Goal: Task Accomplishment & Management: Manage account settings

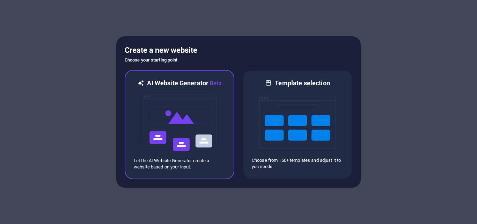
click at [141, 101] on img at bounding box center [179, 123] width 77 height 70
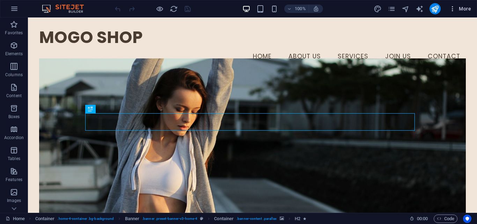
click at [465, 5] on button "More" at bounding box center [460, 8] width 28 height 11
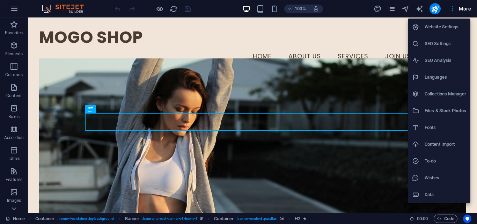
click at [445, 27] on h6 "Website Settings" at bounding box center [446, 27] width 42 height 8
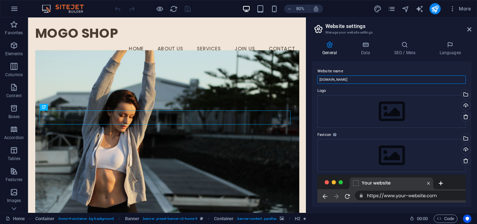
click at [389, 77] on input "[DOMAIN_NAME]" at bounding box center [392, 79] width 148 height 8
click at [409, 48] on h4 "SEO / Meta" at bounding box center [406, 48] width 45 height 15
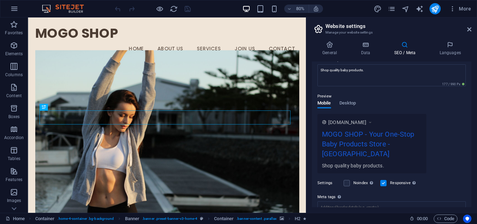
scroll to position [121, 0]
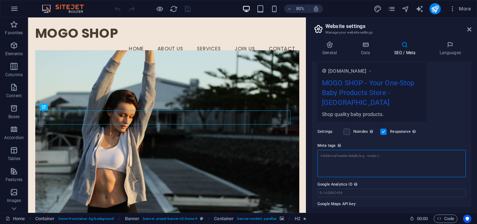
click at [380, 153] on textarea "Meta tags Enter HTML code here that will be placed inside the tags of your webs…" at bounding box center [392, 163] width 148 height 27
paste textarea "<meta name="facebook-domain-verification" content="uk9hidut3hr6b2l16v0axujljpcz…"
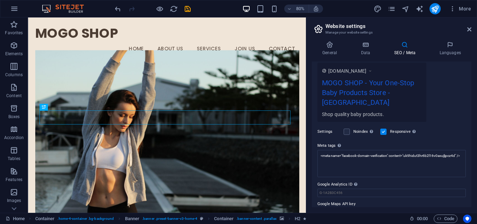
type textarea "<meta name="facebook-domain-verification" content="uk9hidut3hr6b2l16v0axujljpcz…"
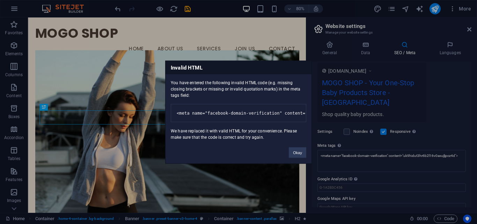
drag, startPoint x: 458, startPoint y: 114, endPoint x: 401, endPoint y: 133, distance: 59.4
click at [457, 114] on body "MOGO SHOP Home Favorites Elements Columns Content Boxes Accordion Tables Featur…" at bounding box center [238, 112] width 477 height 224
drag, startPoint x: 303, startPoint y: 159, endPoint x: 350, endPoint y: 154, distance: 47.1
click at [303, 158] on button "Okay" at bounding box center [297, 152] width 17 height 10
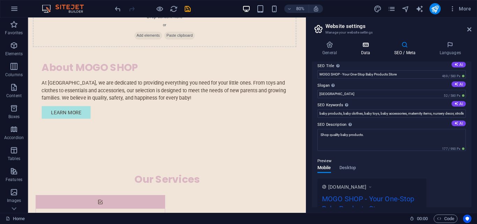
scroll to position [0, 0]
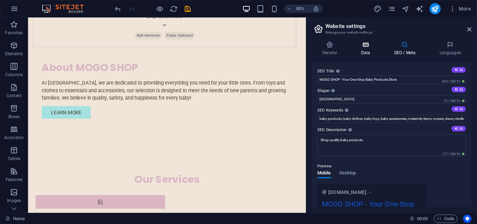
click at [366, 51] on h4 "Data" at bounding box center [366, 48] width 33 height 15
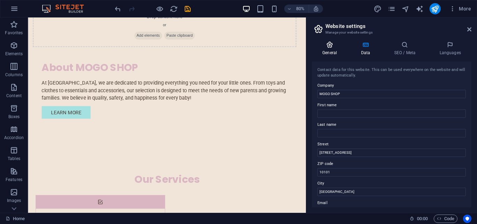
click at [332, 52] on h4 "General" at bounding box center [331, 48] width 38 height 15
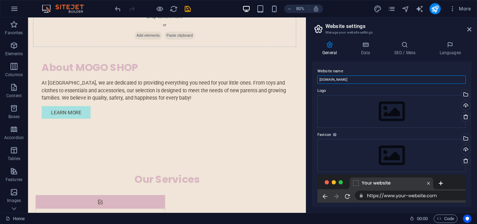
click at [386, 80] on input "[DOMAIN_NAME]" at bounding box center [392, 79] width 148 height 8
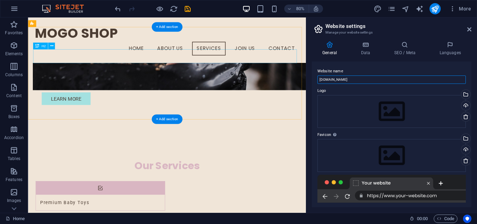
scroll to position [431, 0]
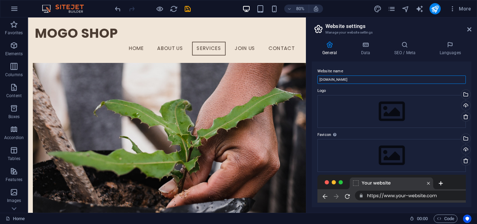
paste input "MOGO SHOP"
type input "MOGO SHOP"
click at [375, 70] on label "Website name" at bounding box center [392, 71] width 148 height 8
click at [375, 75] on input "MOGO SHOP" at bounding box center [392, 79] width 148 height 8
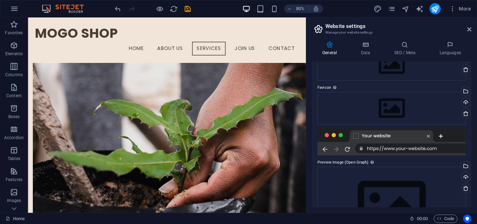
scroll to position [93, 0]
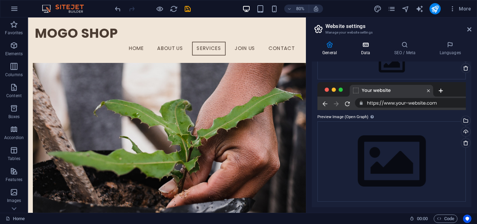
click at [364, 44] on icon at bounding box center [365, 44] width 30 height 7
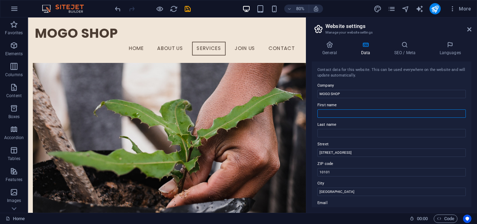
click at [369, 112] on input "First name" at bounding box center [392, 113] width 148 height 8
type input "P"
type input "APON"
click at [349, 134] on input "Last name" at bounding box center [392, 133] width 148 height 8
type input "[DEMOGRAPHIC_DATA]"
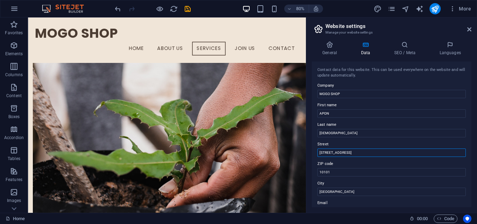
click at [370, 155] on input "[STREET_ADDRESS]" at bounding box center [392, 152] width 148 height 8
click at [362, 154] on input "[STREET_ADDRESS]" at bounding box center [392, 152] width 148 height 8
paste input "3363 So. [GEOGRAPHIC_DATA], [GEOGRAPHIC_DATA], [GEOGRAPHIC_DATA], 84120, [GEOGR…"
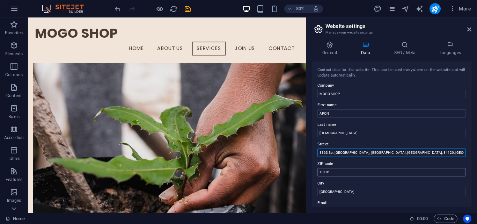
type input "3363 So. [GEOGRAPHIC_DATA], [GEOGRAPHIC_DATA], [GEOGRAPHIC_DATA], 84120, [GEOGR…"
click at [347, 175] on input "10101" at bounding box center [392, 172] width 148 height 8
click at [341, 161] on label "ZIP code" at bounding box center [392, 164] width 148 height 8
click at [341, 168] on input "10101" at bounding box center [392, 172] width 148 height 8
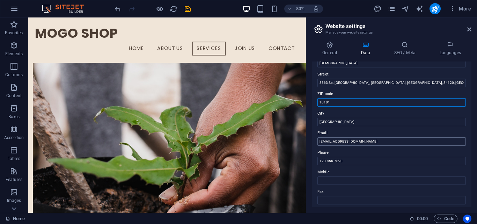
scroll to position [140, 0]
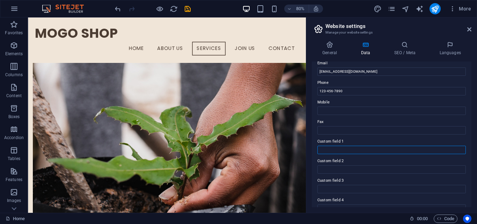
click at [359, 151] on input "Custom field 1" at bounding box center [392, 150] width 148 height 8
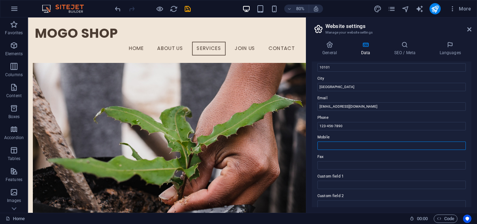
click at [351, 146] on input "Mobile" at bounding box center [392, 145] width 148 height 8
click at [354, 125] on input "123-456-7890" at bounding box center [392, 126] width 148 height 8
paste input "[PHONE_NUMBER]"
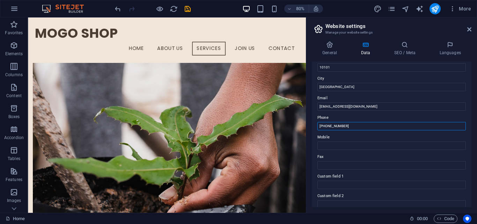
type input "[PHONE_NUMBER]"
click at [371, 115] on label "Phone" at bounding box center [392, 118] width 148 height 8
click at [371, 122] on input "[PHONE_NUMBER]" at bounding box center [392, 126] width 148 height 8
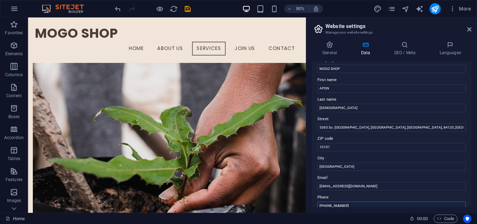
scroll to position [35, 0]
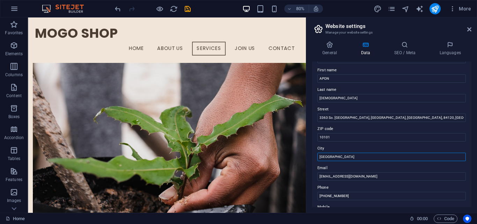
click at [351, 158] on input "[GEOGRAPHIC_DATA]" at bounding box center [392, 157] width 148 height 8
paste input "[PHONE_NUMBER]"
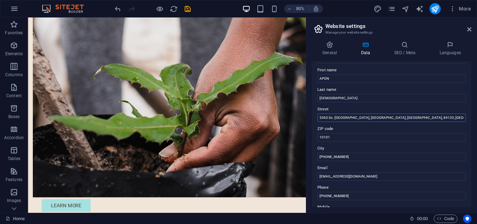
click at [376, 118] on input "3363 So. [GEOGRAPHIC_DATA], [GEOGRAPHIC_DATA], [GEOGRAPHIC_DATA], 84120, [GEOGR…" at bounding box center [392, 118] width 148 height 8
click at [352, 155] on input "[PHONE_NUMBER]" at bounding box center [392, 157] width 148 height 8
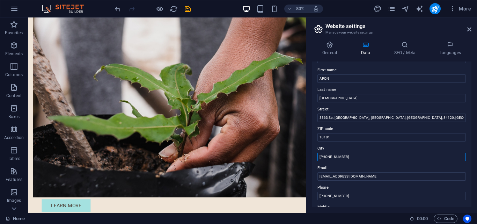
click at [352, 155] on input "[PHONE_NUMBER]" at bounding box center [392, 157] width 148 height 8
paste input "3363 So. [GEOGRAPHIC_DATA], [GEOGRAPHIC_DATA], [GEOGRAPHIC_DATA], 84120, [GEOGR…"
drag, startPoint x: 350, startPoint y: 158, endPoint x: 308, endPoint y: 154, distance: 42.0
click at [308, 154] on div "General Data SEO / Meta Languages Website name MOGO SHOP Logo Drag files here, …" at bounding box center [391, 124] width 171 height 177
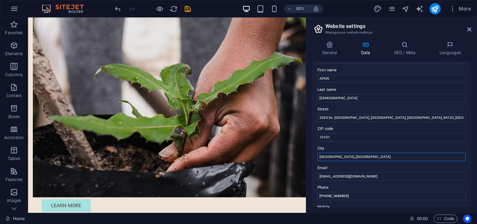
drag, startPoint x: 348, startPoint y: 156, endPoint x: 422, endPoint y: 156, distance: 74.4
click at [422, 156] on input "[GEOGRAPHIC_DATA], [GEOGRAPHIC_DATA]" at bounding box center [392, 157] width 148 height 8
type input "[GEOGRAPHIC_DATA],"
click at [348, 138] on input "10101" at bounding box center [392, 137] width 148 height 8
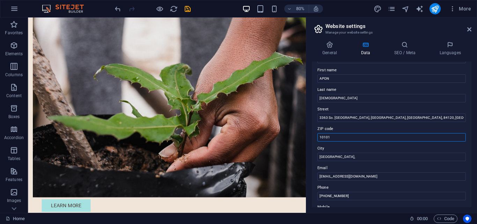
click at [348, 138] on input "10101" at bounding box center [392, 137] width 148 height 8
paste input "3363 So. [GEOGRAPHIC_DATA], [GEOGRAPHIC_DATA], [GEOGRAPHIC_DATA], 84120, [GEOGR…"
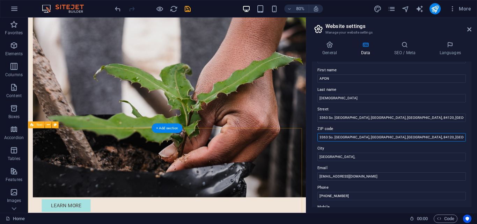
drag, startPoint x: 410, startPoint y: 155, endPoint x: 361, endPoint y: 167, distance: 50.7
click at [354, 138] on input "84120, [GEOGRAPHIC_DATA]" at bounding box center [392, 137] width 148 height 8
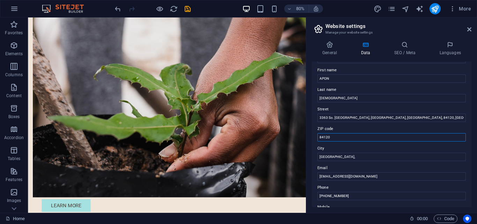
type input "84120"
click at [353, 128] on label "ZIP code" at bounding box center [392, 129] width 148 height 8
click at [353, 133] on input "84120" at bounding box center [392, 137] width 148 height 8
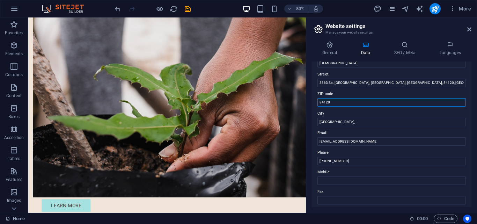
scroll to position [0, 0]
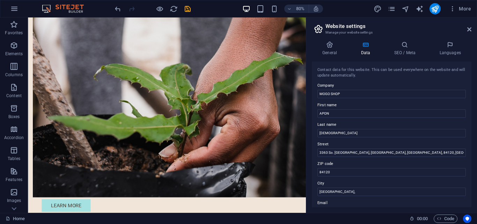
click at [419, 21] on header "Website settings Manage your website settings" at bounding box center [392, 26] width 158 height 18
click at [435, 8] on icon "publish" at bounding box center [435, 9] width 8 height 8
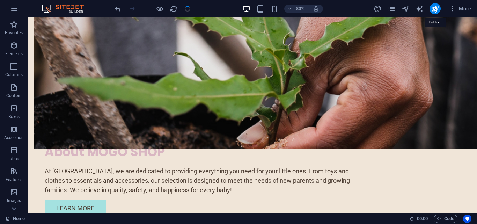
scroll to position [437, 0]
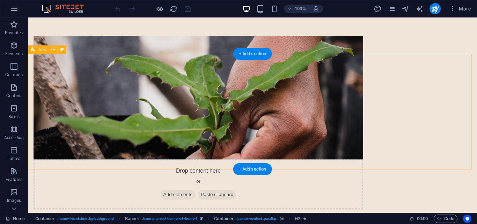
scroll to position [625, 0]
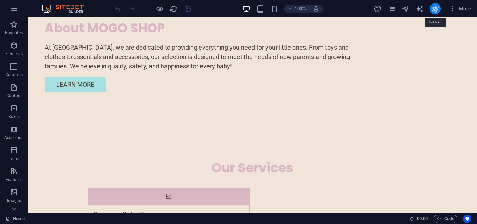
click at [435, 5] on icon "publish" at bounding box center [435, 9] width 8 height 8
